Goal: Task Accomplishment & Management: Manage account settings

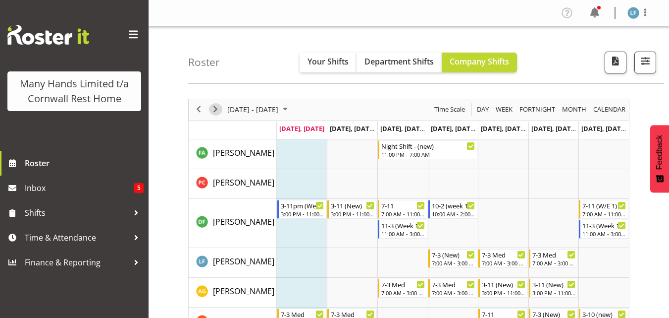
click at [218, 110] on span "Next" at bounding box center [216, 109] width 12 height 12
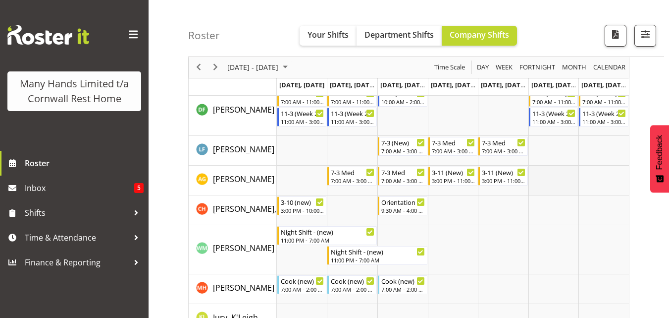
scroll to position [65, 0]
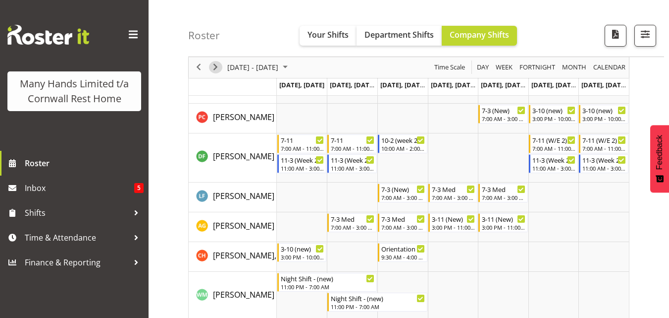
click at [214, 67] on span "Next" at bounding box center [216, 67] width 12 height 12
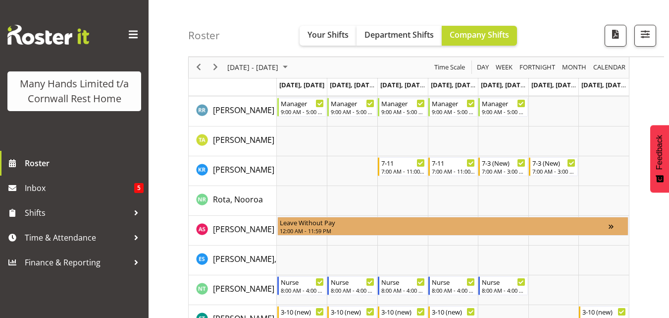
scroll to position [610, 0]
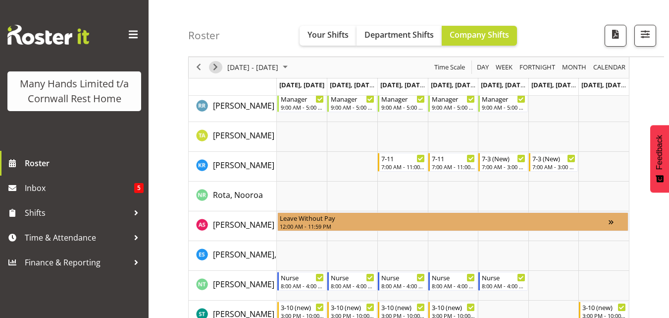
click at [213, 67] on span "Next" at bounding box center [216, 67] width 12 height 12
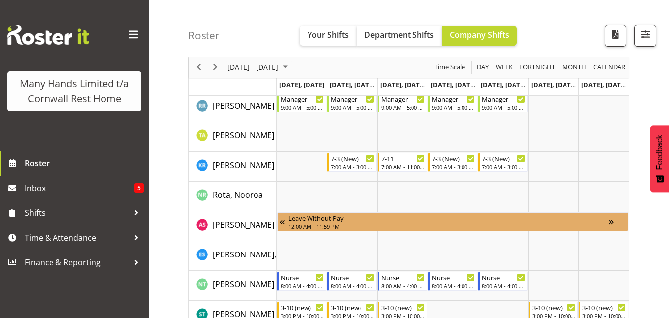
scroll to position [649, 0]
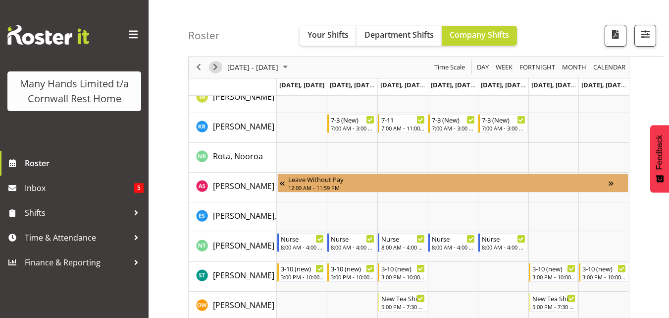
click at [213, 67] on span "Next" at bounding box center [216, 67] width 12 height 12
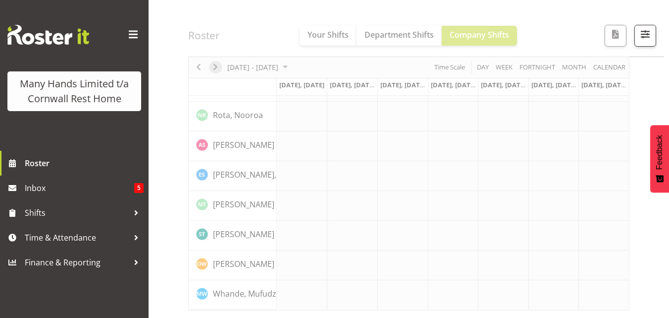
scroll to position [632, 0]
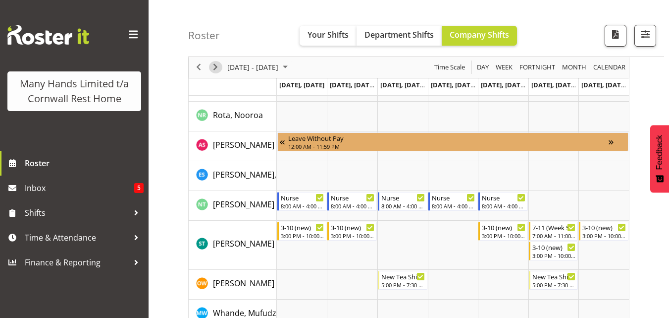
click at [213, 67] on span "Next" at bounding box center [216, 67] width 12 height 12
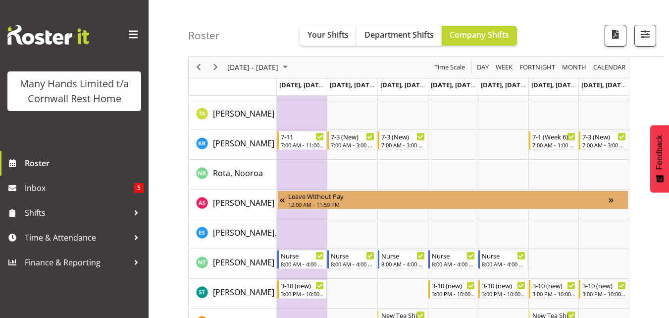
scroll to position [690, 0]
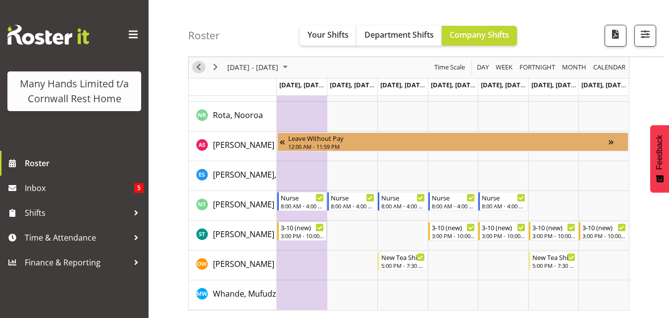
click at [195, 68] on span "Previous" at bounding box center [199, 67] width 12 height 12
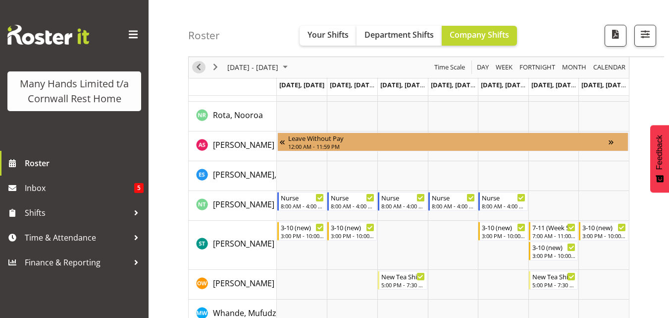
click at [195, 68] on span "Previous" at bounding box center [199, 67] width 12 height 12
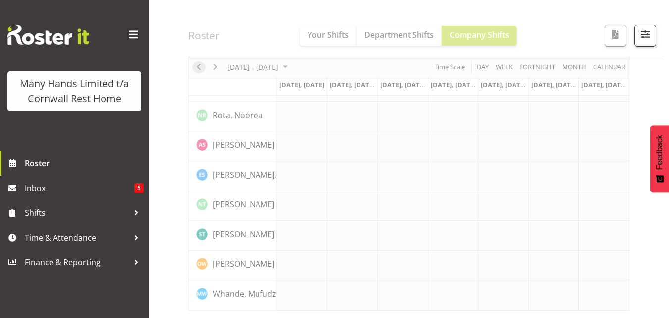
scroll to position [632, 0]
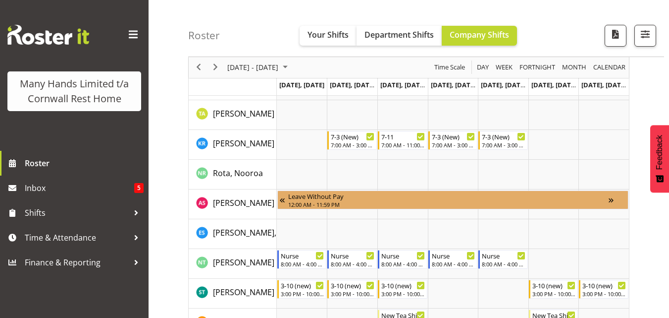
scroll to position [690, 0]
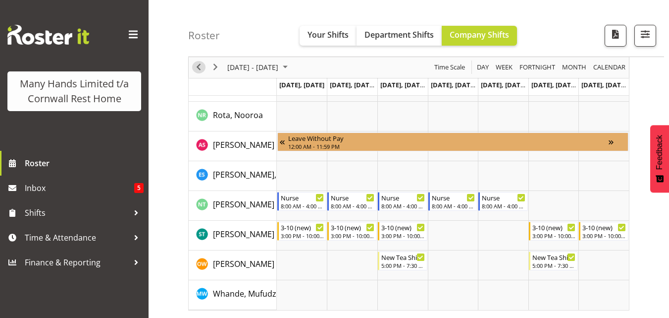
click at [195, 68] on span "Previous" at bounding box center [199, 67] width 12 height 12
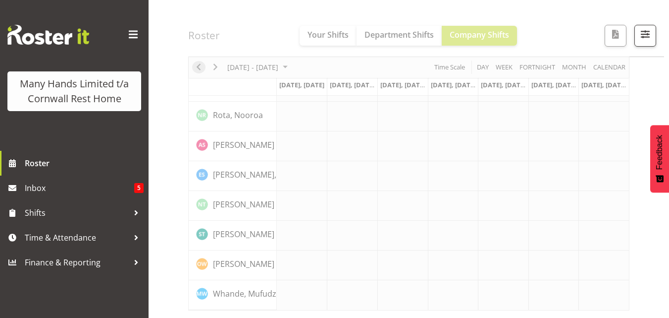
scroll to position [632, 0]
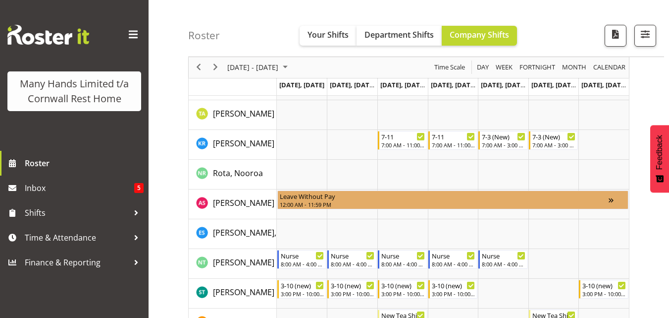
scroll to position [690, 0]
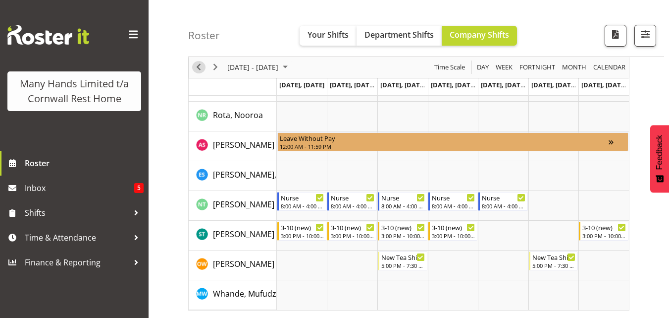
click at [195, 68] on span "Previous" at bounding box center [199, 67] width 12 height 12
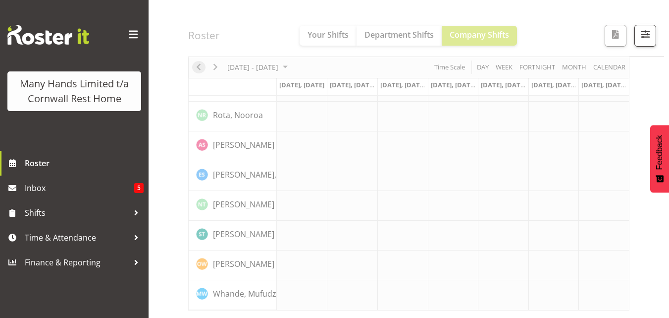
scroll to position [632, 0]
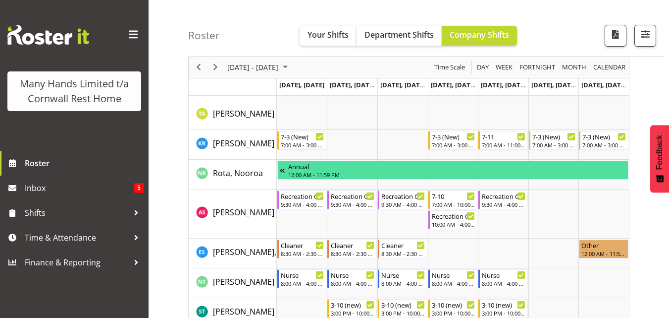
scroll to position [690, 0]
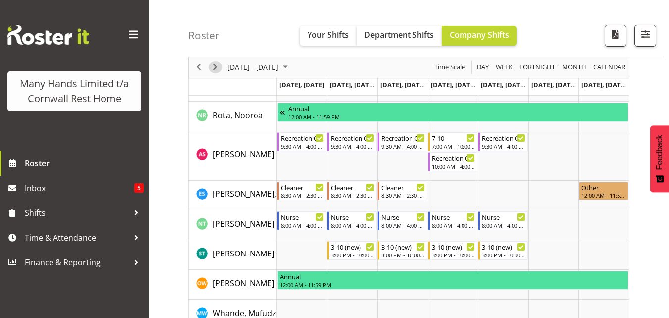
click at [217, 67] on span "Next" at bounding box center [216, 67] width 12 height 12
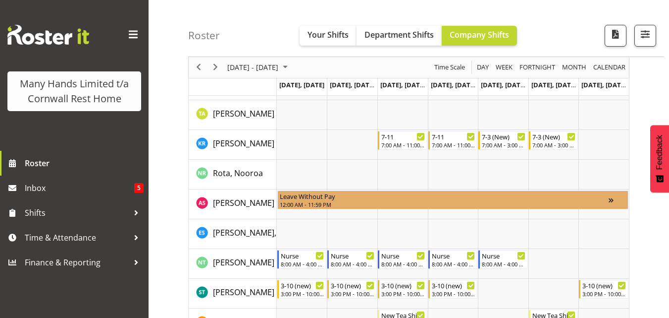
scroll to position [690, 0]
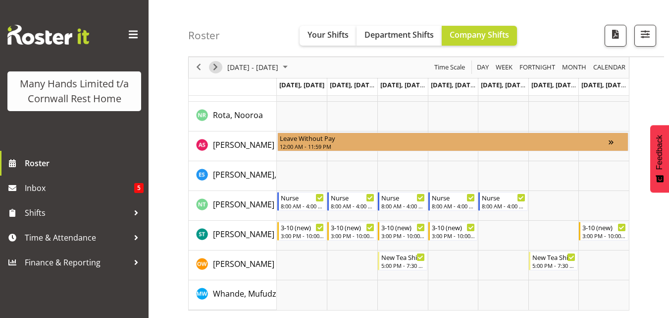
click at [217, 67] on span "Next" at bounding box center [216, 67] width 12 height 12
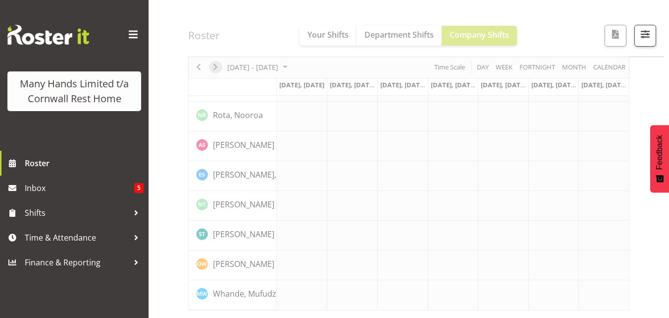
scroll to position [632, 0]
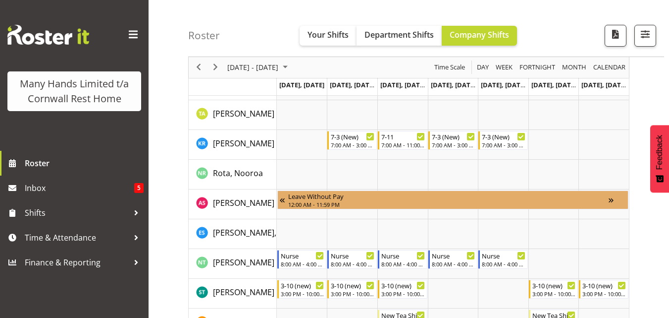
scroll to position [690, 0]
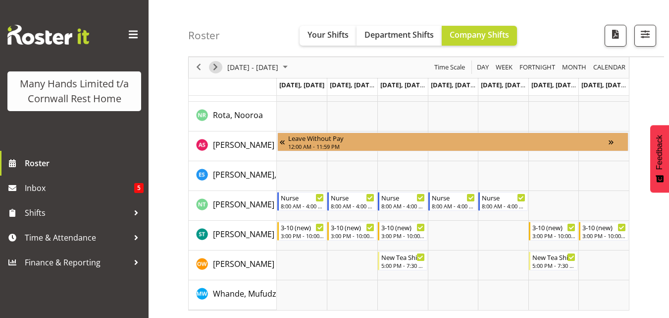
click at [217, 67] on span "Next" at bounding box center [216, 67] width 12 height 12
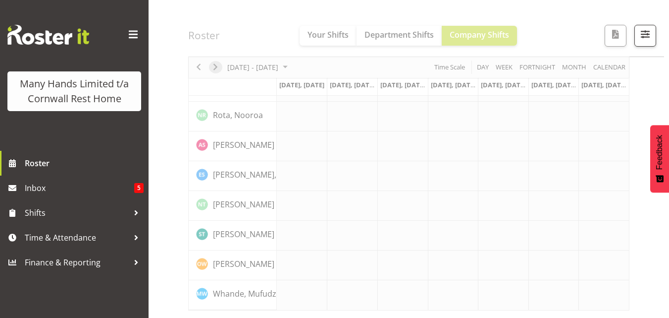
scroll to position [632, 0]
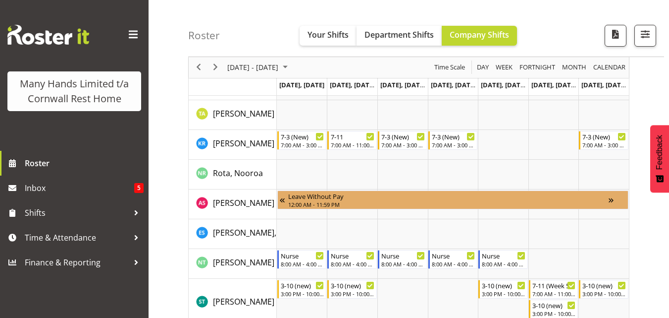
scroll to position [690, 0]
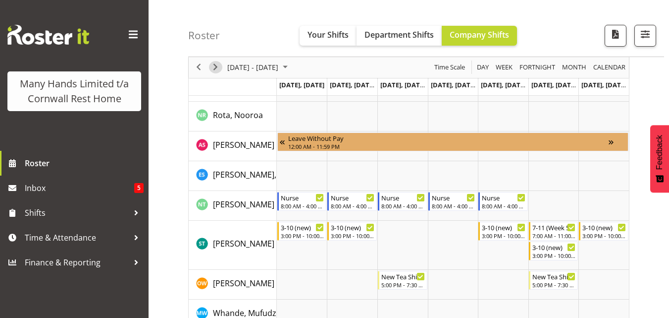
click at [217, 67] on span "Next" at bounding box center [216, 67] width 12 height 12
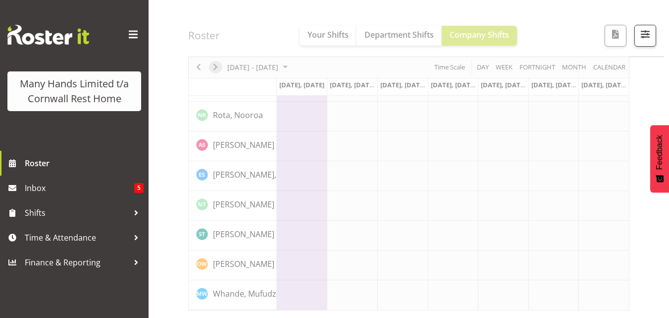
scroll to position [632, 0]
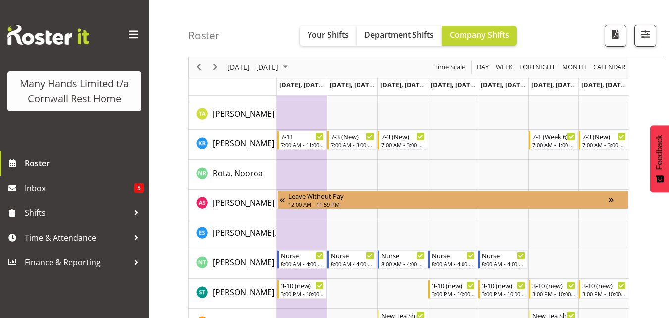
scroll to position [690, 0]
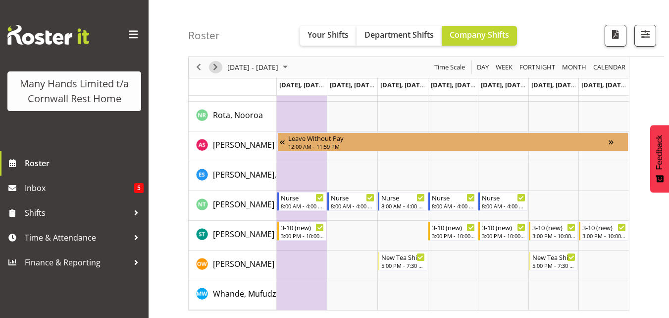
click at [215, 63] on span "Next" at bounding box center [216, 67] width 12 height 12
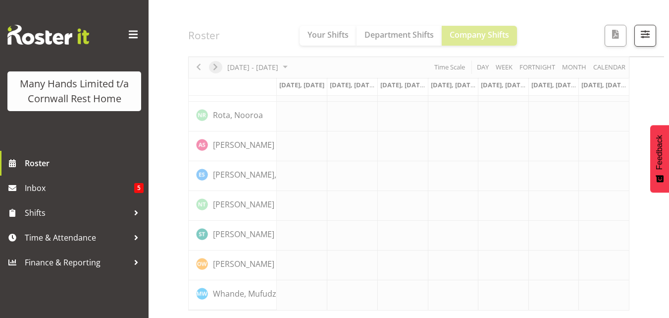
scroll to position [632, 0]
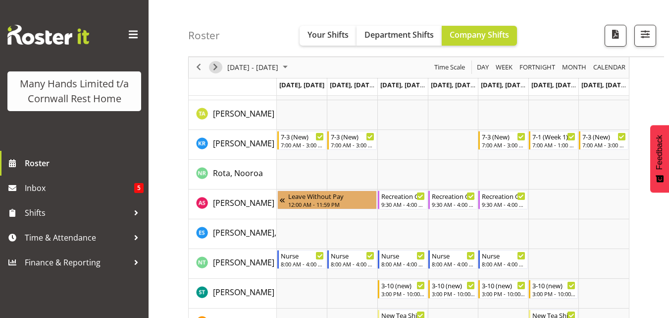
scroll to position [690, 0]
